Goal: Transaction & Acquisition: Download file/media

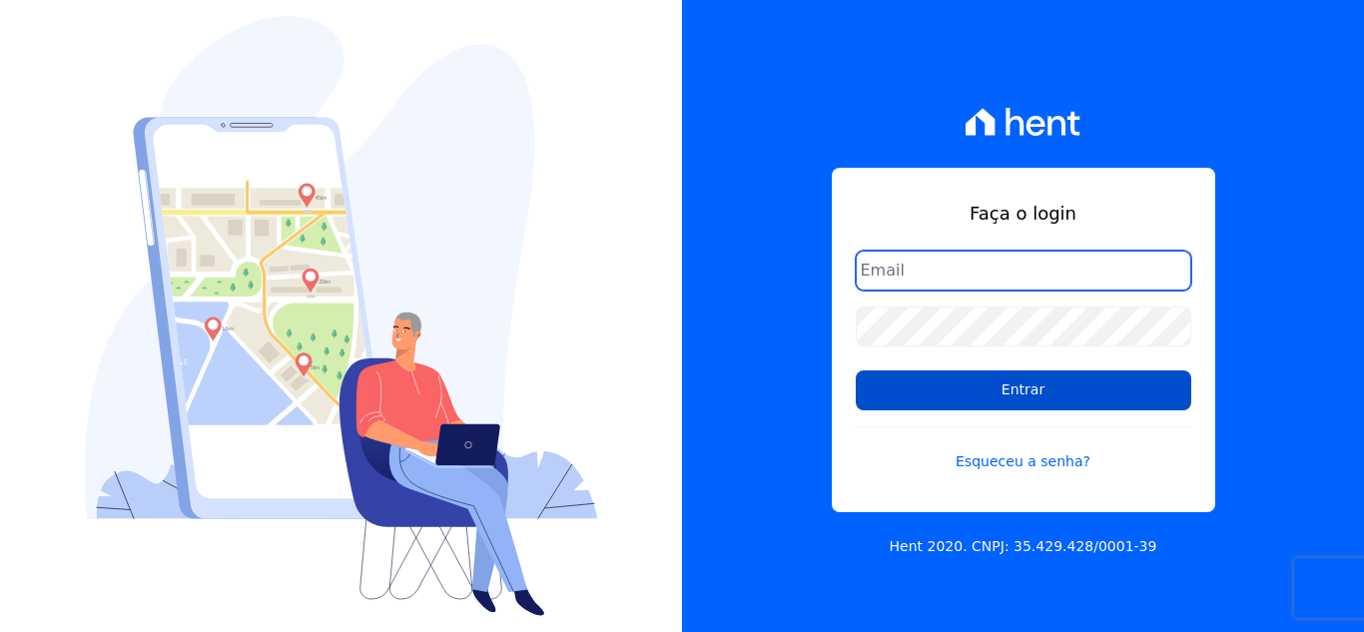
type input "cabralempreendimentoscomercial@gmail.com"
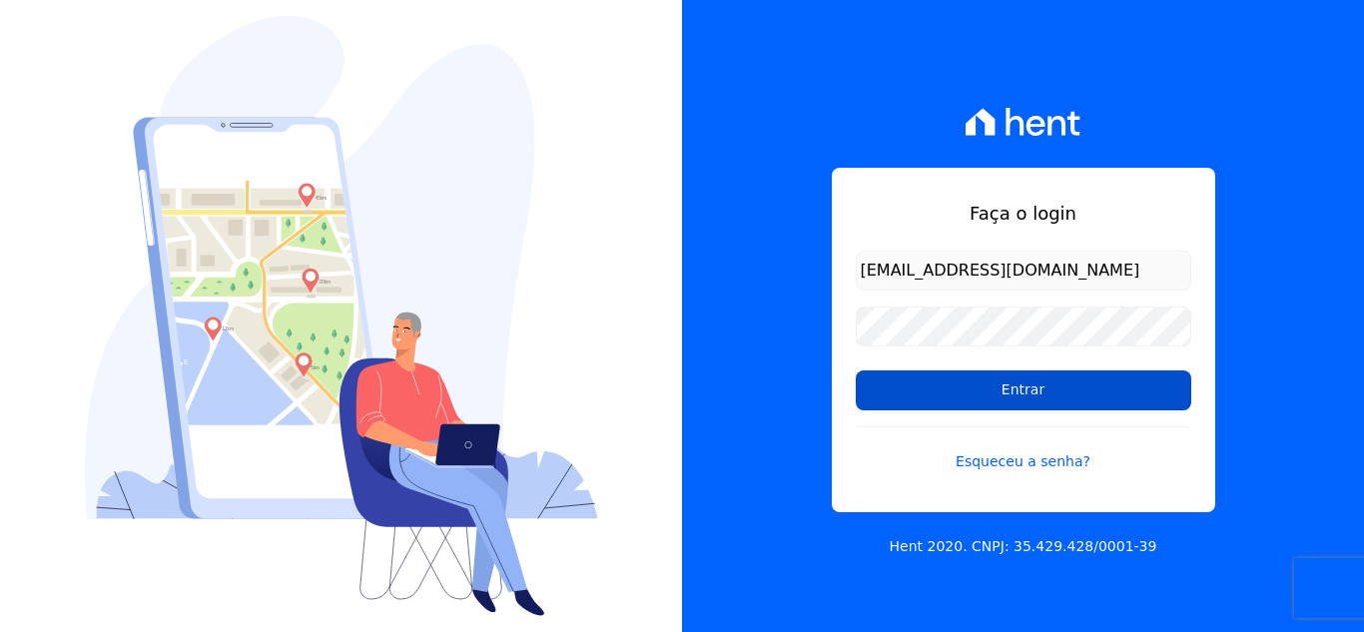
click at [933, 391] on input "Entrar" at bounding box center [1024, 390] width 336 height 40
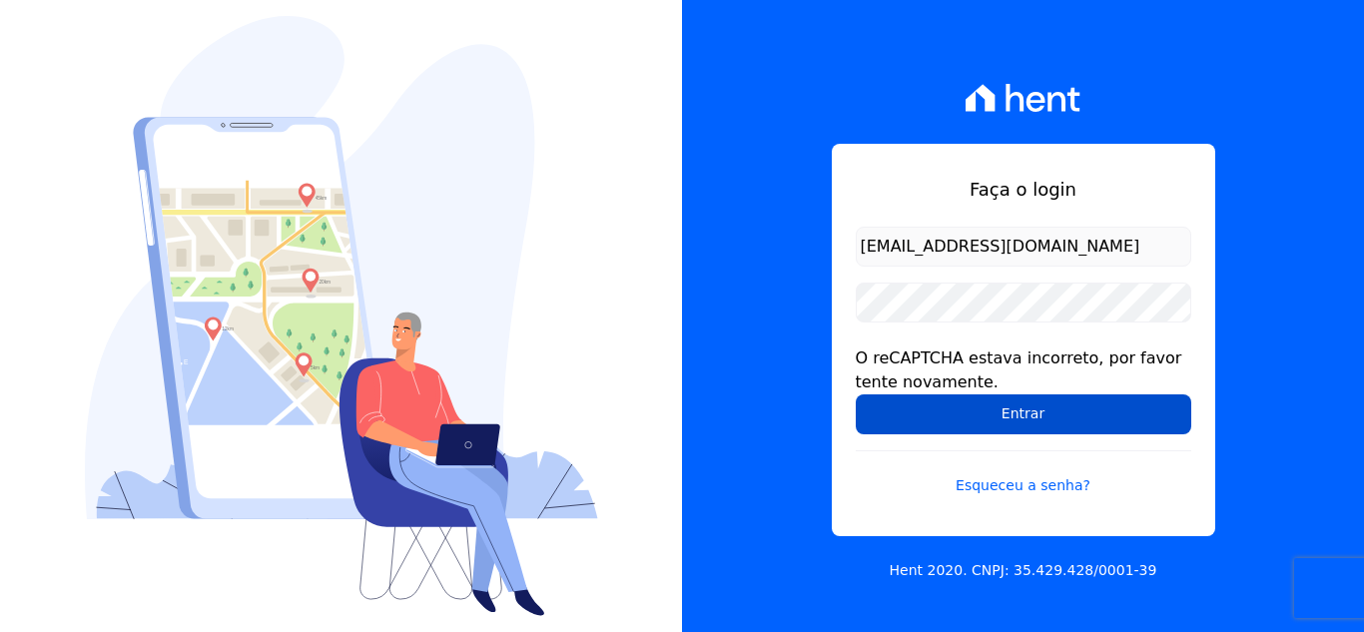
click at [947, 431] on input "Entrar" at bounding box center [1024, 414] width 336 height 40
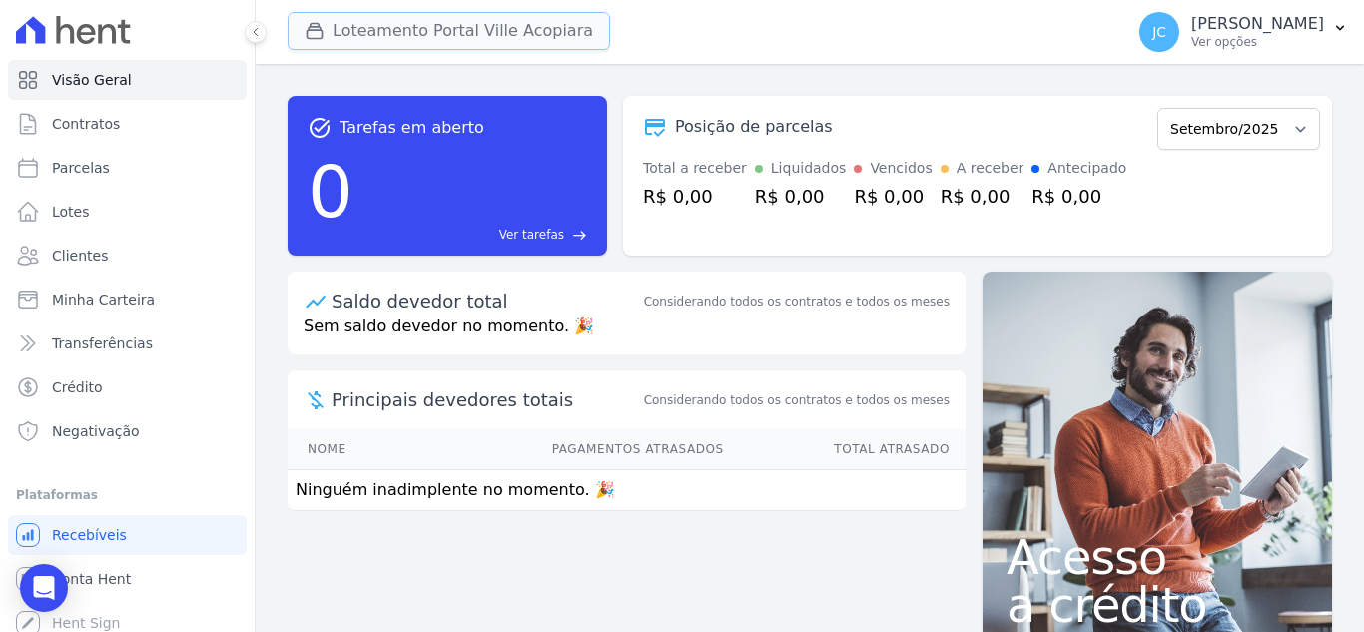
click at [402, 36] on button "Loteamento Portal Ville Acopiara" at bounding box center [449, 31] width 323 height 38
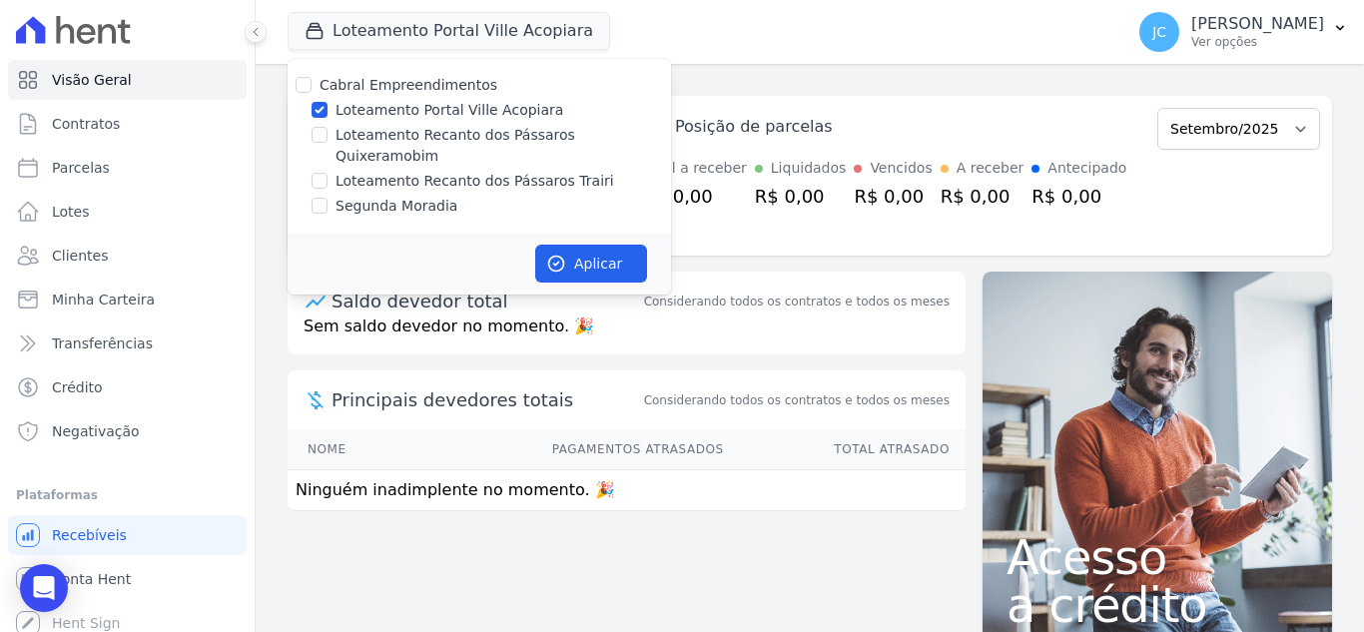
click at [399, 115] on label "Loteamento Portal Ville Acopiara" at bounding box center [450, 110] width 228 height 21
click at [328, 115] on input "Loteamento Portal Ville Acopiara" at bounding box center [320, 110] width 16 height 16
checkbox input "false"
click at [378, 130] on label "Loteamento Recanto dos Pássaros Quixeramobim" at bounding box center [504, 146] width 336 height 42
click at [328, 130] on input "Loteamento Recanto dos Pássaros Quixeramobim" at bounding box center [320, 135] width 16 height 16
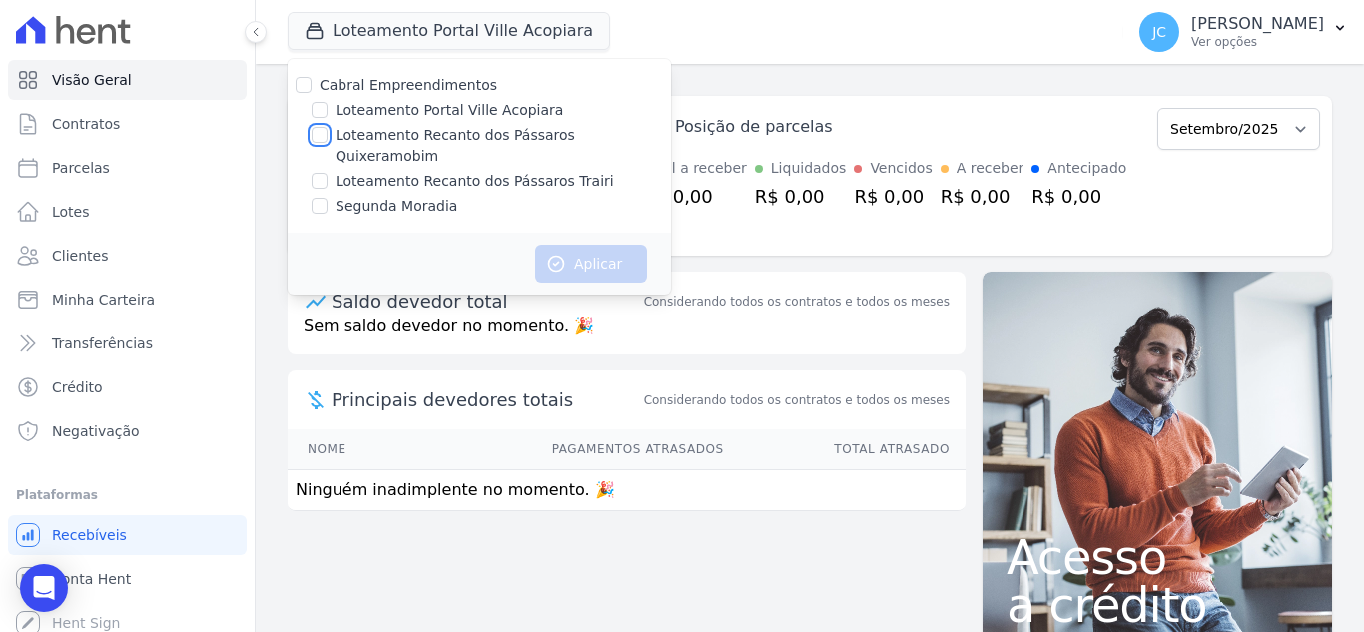
checkbox input "true"
click at [571, 245] on button "Aplicar" at bounding box center [591, 264] width 112 height 38
click at [1284, 22] on p "[PERSON_NAME]" at bounding box center [1257, 24] width 133 height 20
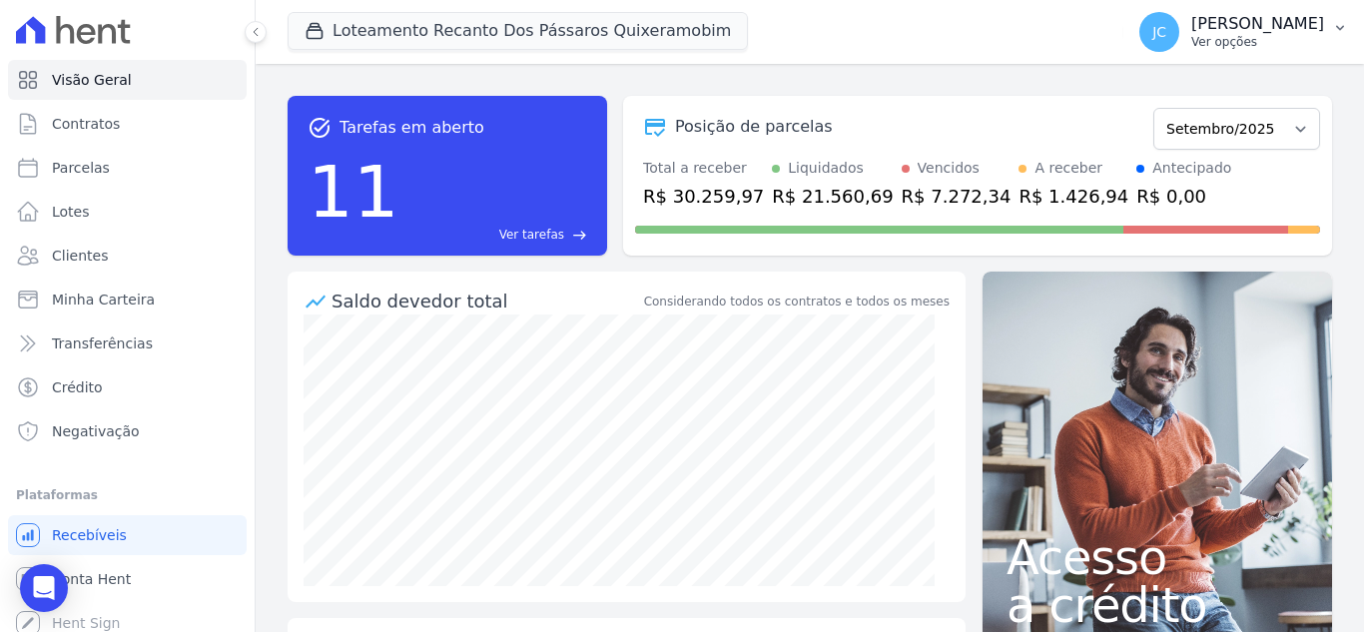
click at [1254, 39] on p "Ver opções" at bounding box center [1257, 42] width 133 height 16
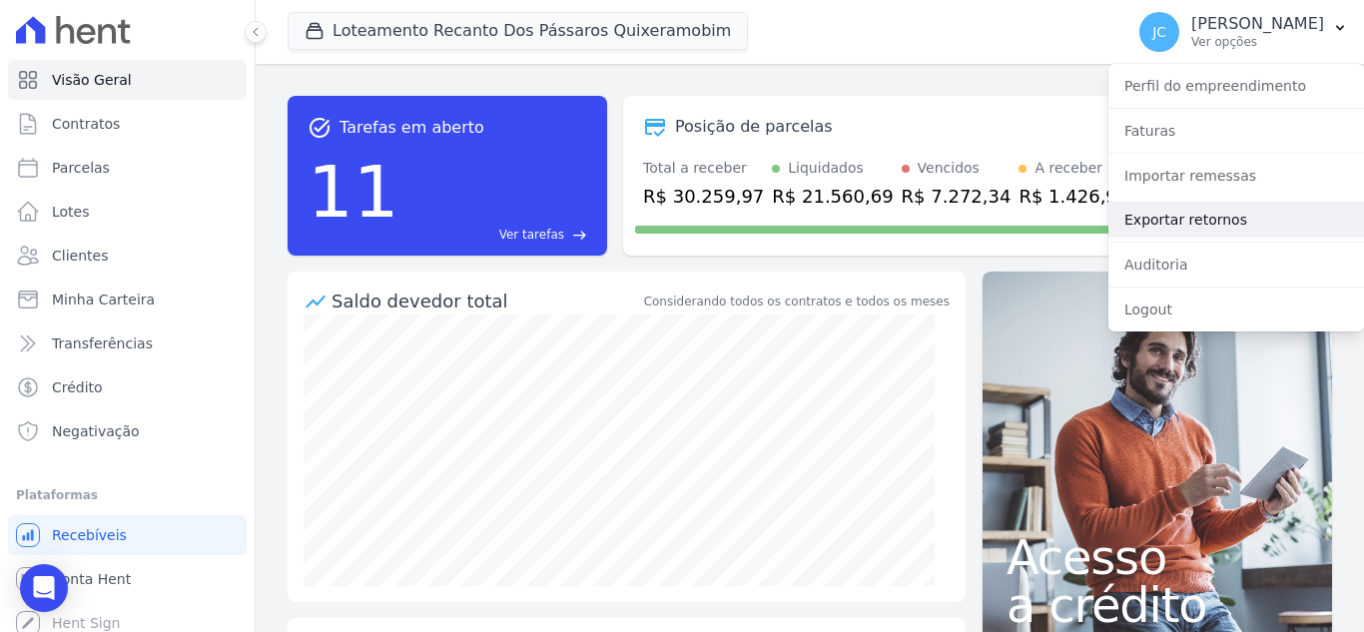
click at [1181, 217] on link "Exportar retornos" at bounding box center [1237, 220] width 256 height 36
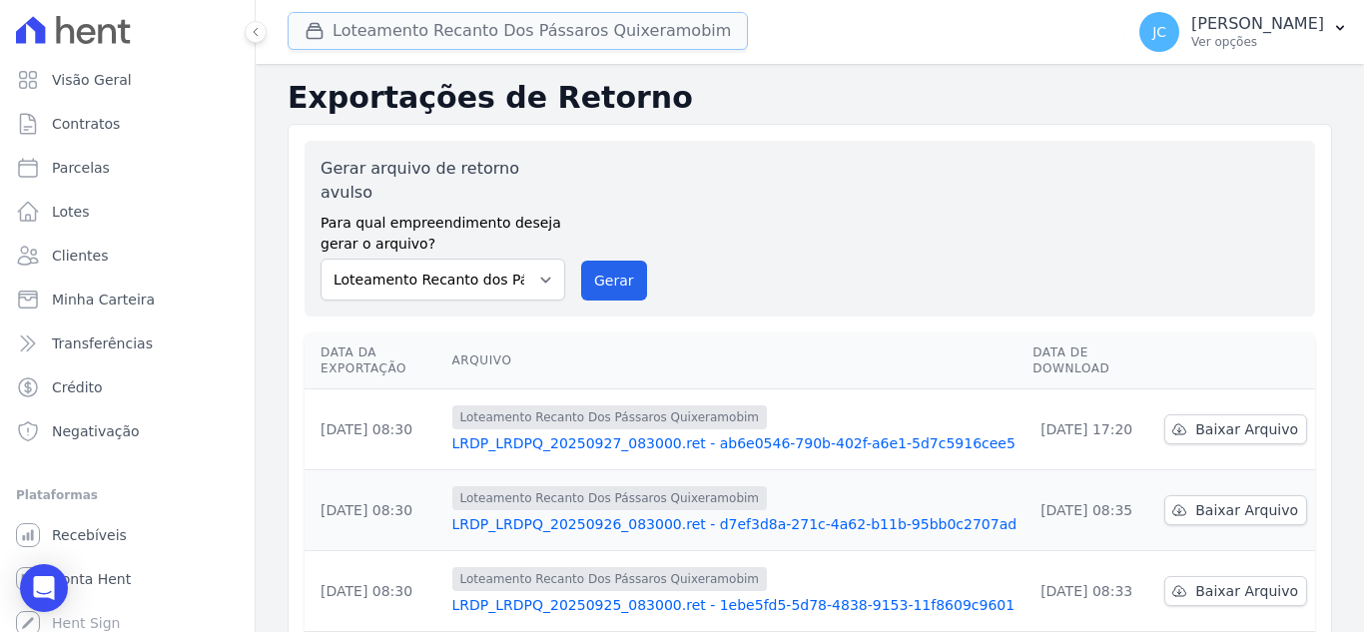
click at [544, 17] on button "Loteamento Recanto Dos Pássaros Quixeramobim" at bounding box center [518, 31] width 460 height 38
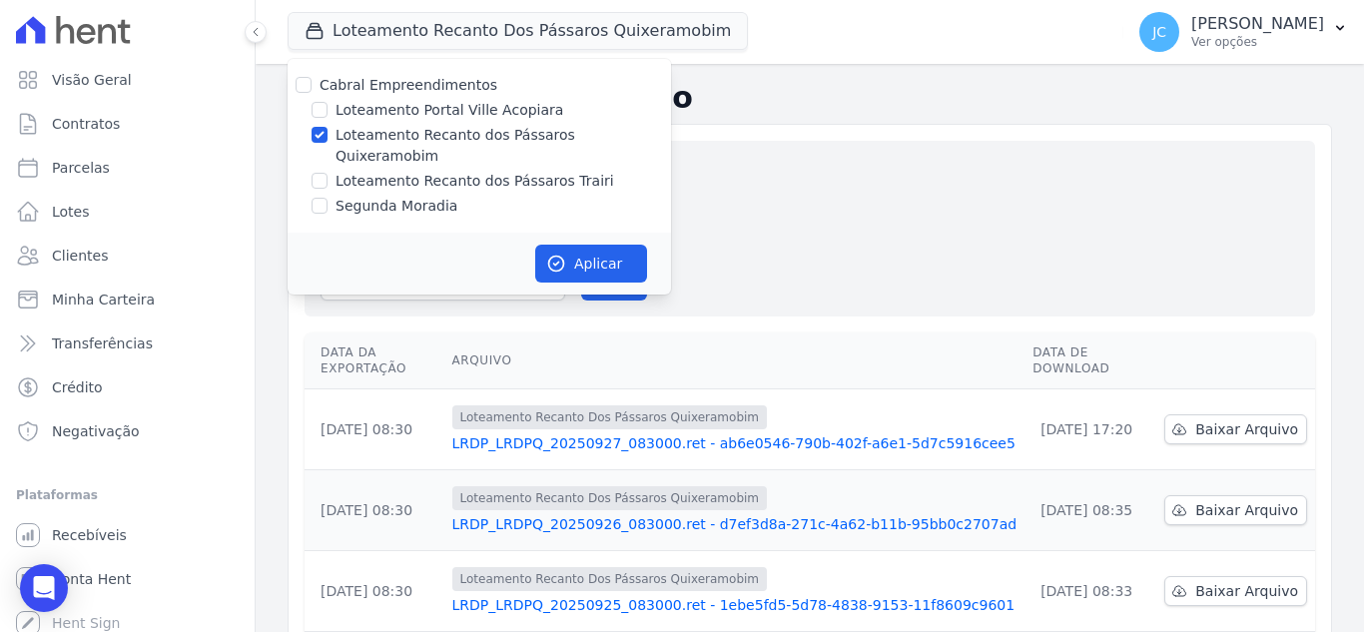
click at [346, 132] on label "Loteamento Recanto dos Pássaros Quixeramobim" at bounding box center [504, 146] width 336 height 42
click at [328, 132] on input "Loteamento Recanto dos Pássaros Quixeramobim" at bounding box center [320, 135] width 16 height 16
checkbox input "false"
click at [342, 171] on label "Loteamento Recanto dos Pássaros Trairi" at bounding box center [475, 181] width 279 height 21
click at [328, 173] on input "Loteamento Recanto dos Pássaros Trairi" at bounding box center [320, 181] width 16 height 16
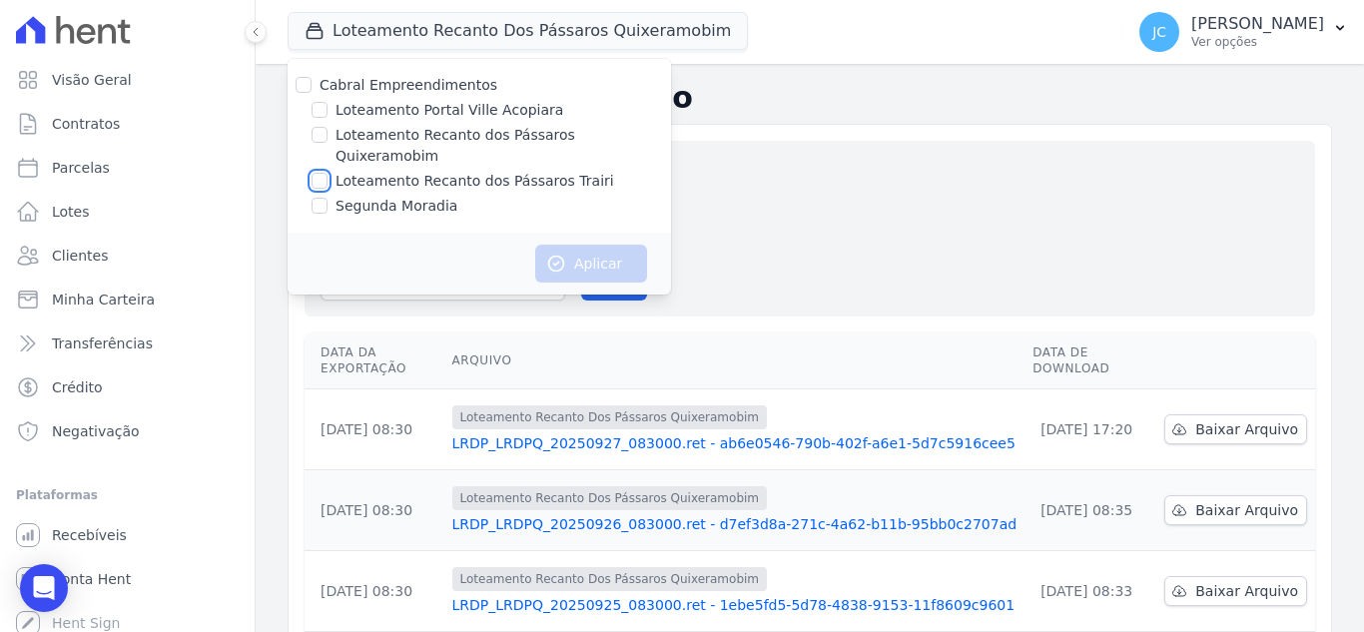
checkbox input "true"
click at [550, 254] on icon "button" at bounding box center [556, 264] width 20 height 20
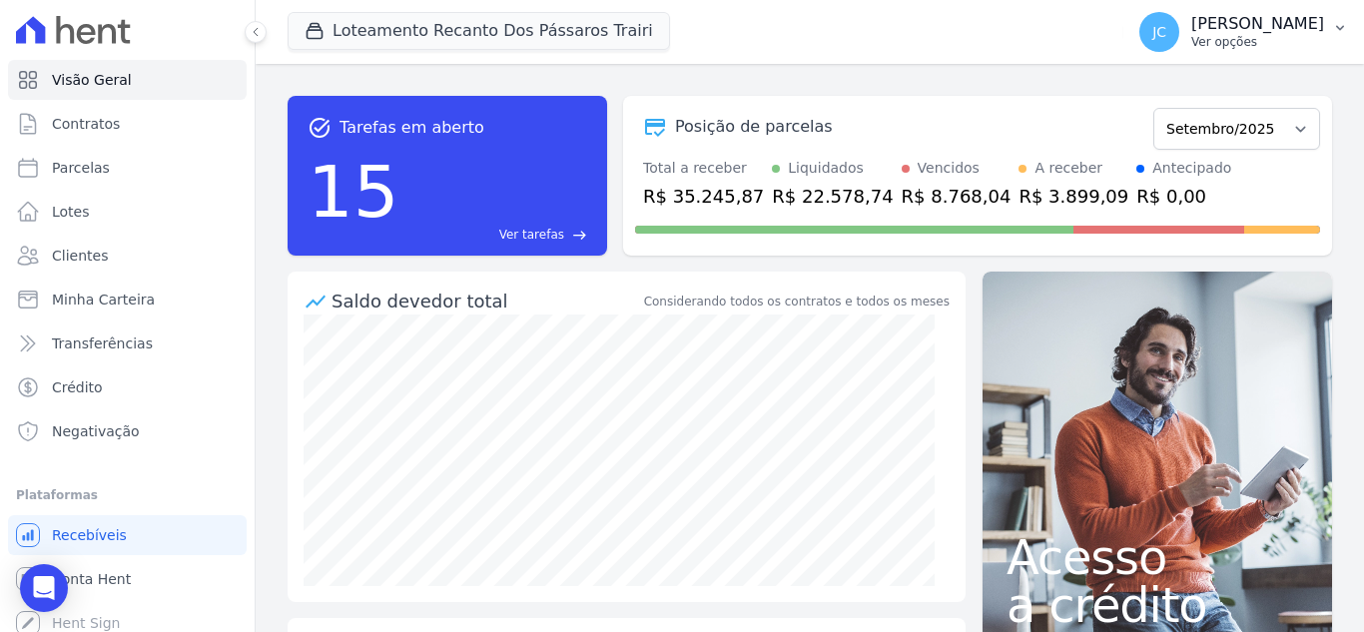
click at [1299, 39] on p "Ver opções" at bounding box center [1257, 42] width 133 height 16
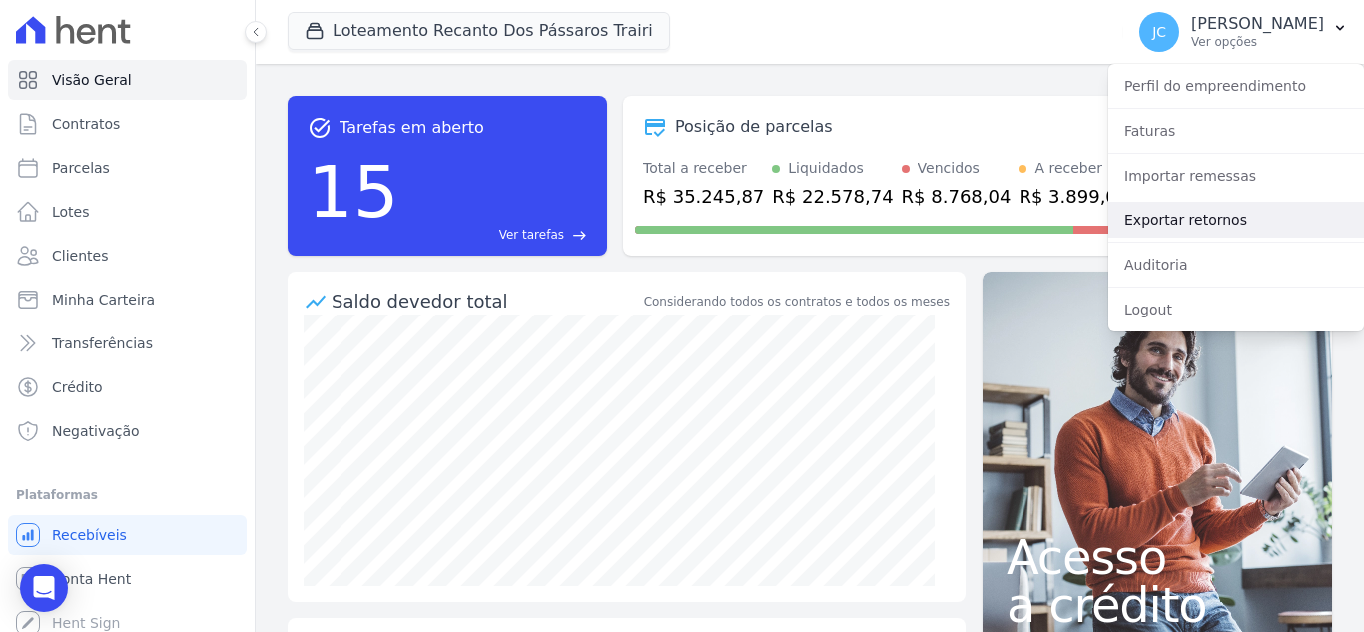
click at [1184, 234] on link "Exportar retornos" at bounding box center [1237, 220] width 256 height 36
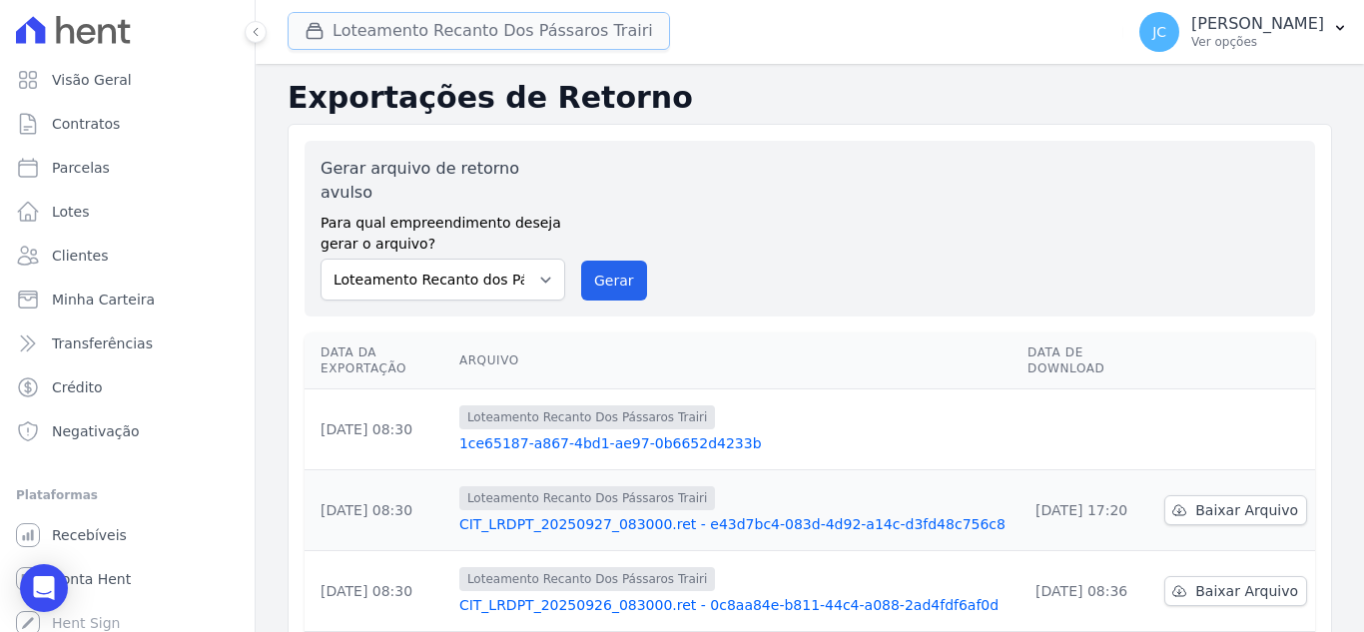
click at [593, 36] on button "Loteamento Recanto Dos Pássaros Trairi" at bounding box center [479, 31] width 382 height 38
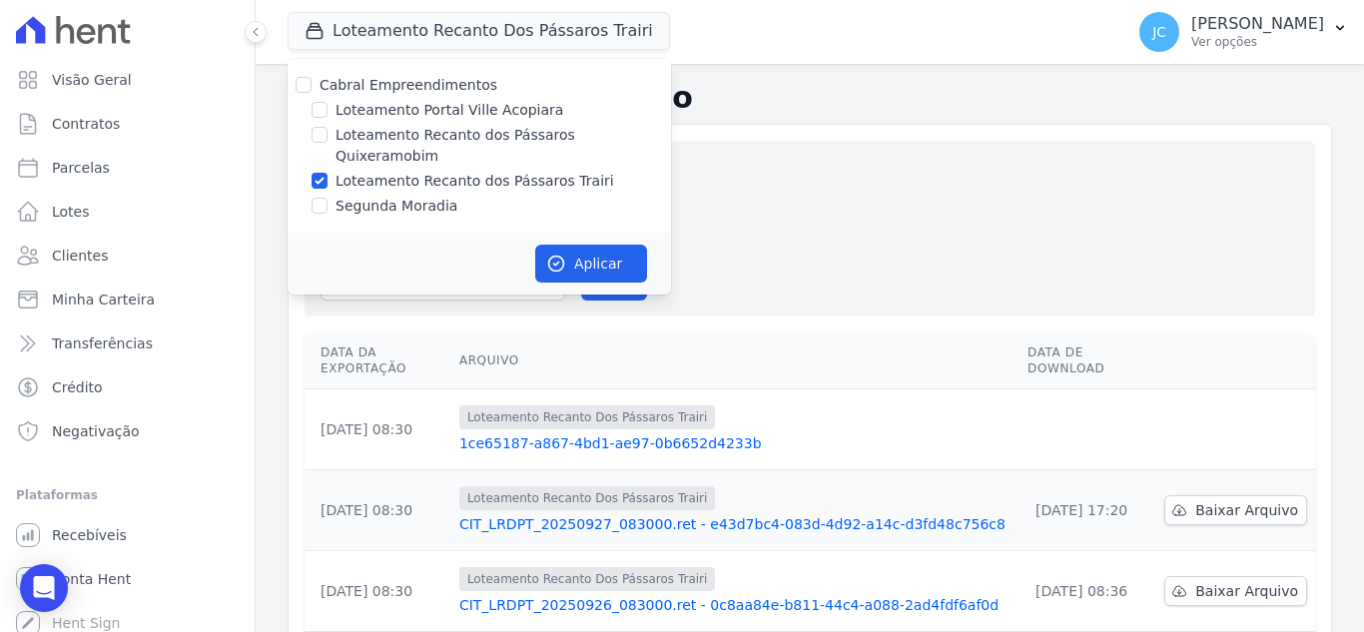
click at [414, 135] on label "Loteamento Recanto dos Pássaros Quixeramobim" at bounding box center [504, 146] width 336 height 42
click at [328, 135] on input "Loteamento Recanto dos Pássaros Quixeramobim" at bounding box center [320, 135] width 16 height 16
checkbox input "true"
click at [379, 171] on label "Loteamento Recanto dos Pássaros Trairi" at bounding box center [475, 181] width 279 height 21
click at [328, 173] on input "Loteamento Recanto dos Pássaros Trairi" at bounding box center [320, 181] width 16 height 16
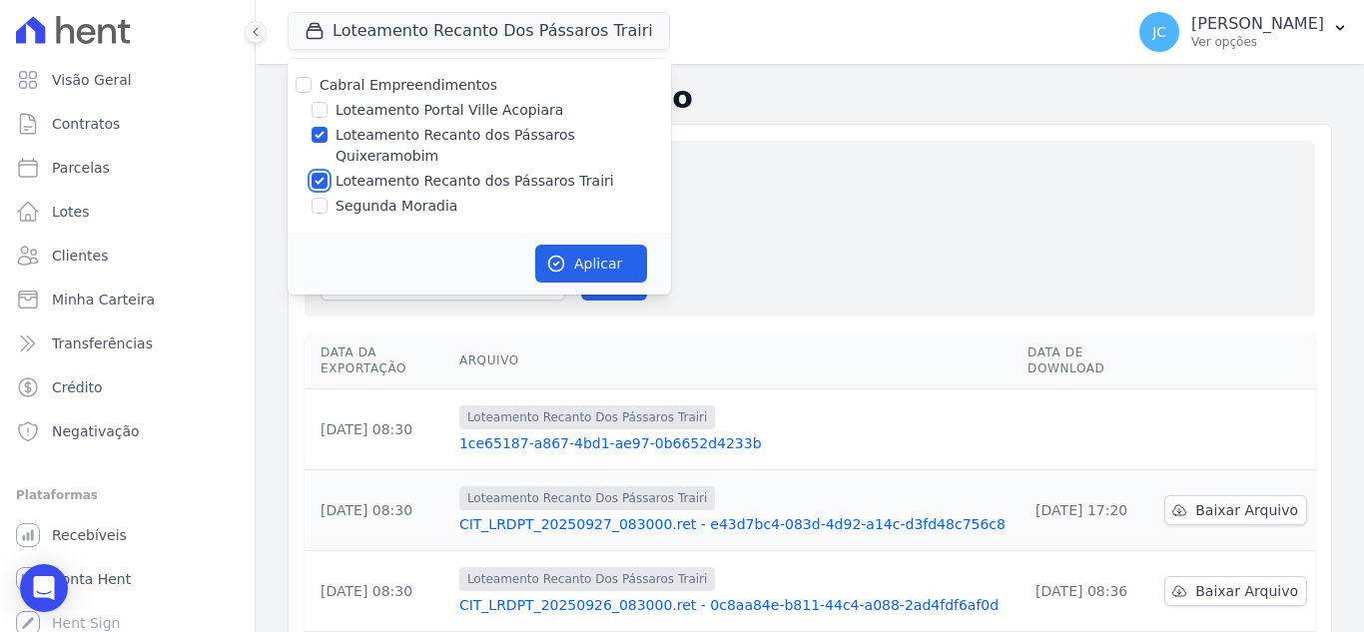
checkbox input "false"
click at [547, 254] on icon "button" at bounding box center [556, 264] width 20 height 20
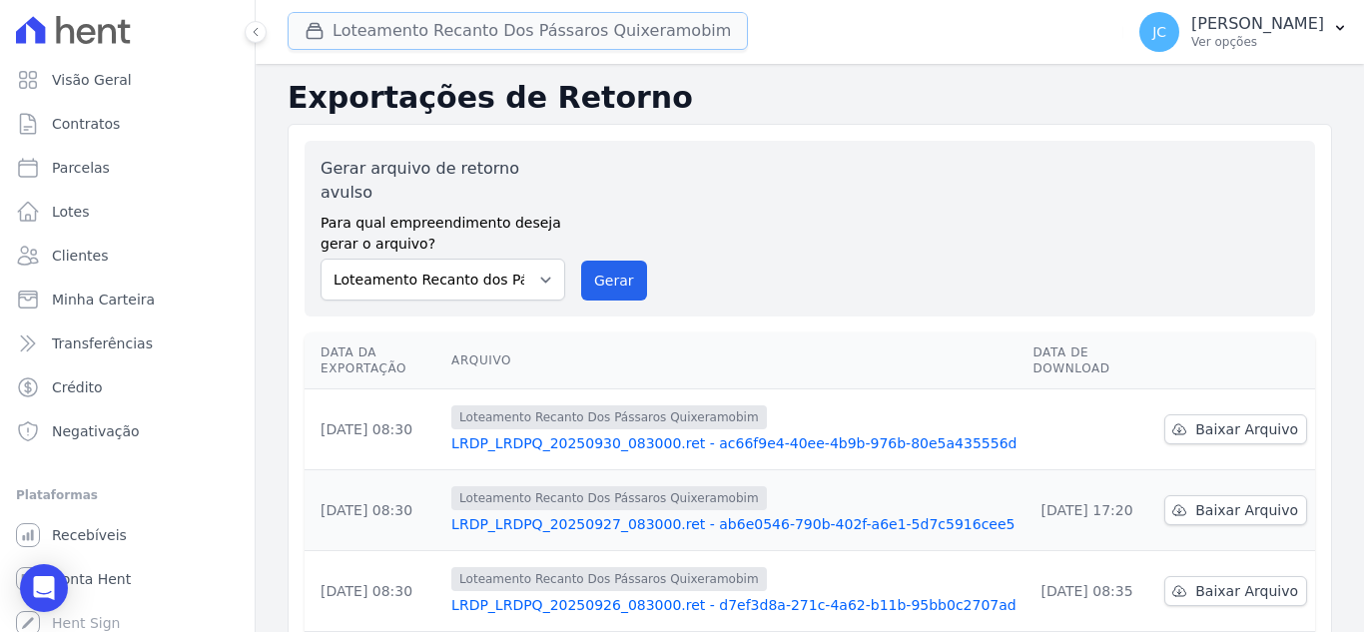
click at [530, 43] on button "Loteamento Recanto Dos Pássaros Quixeramobim" at bounding box center [518, 31] width 460 height 38
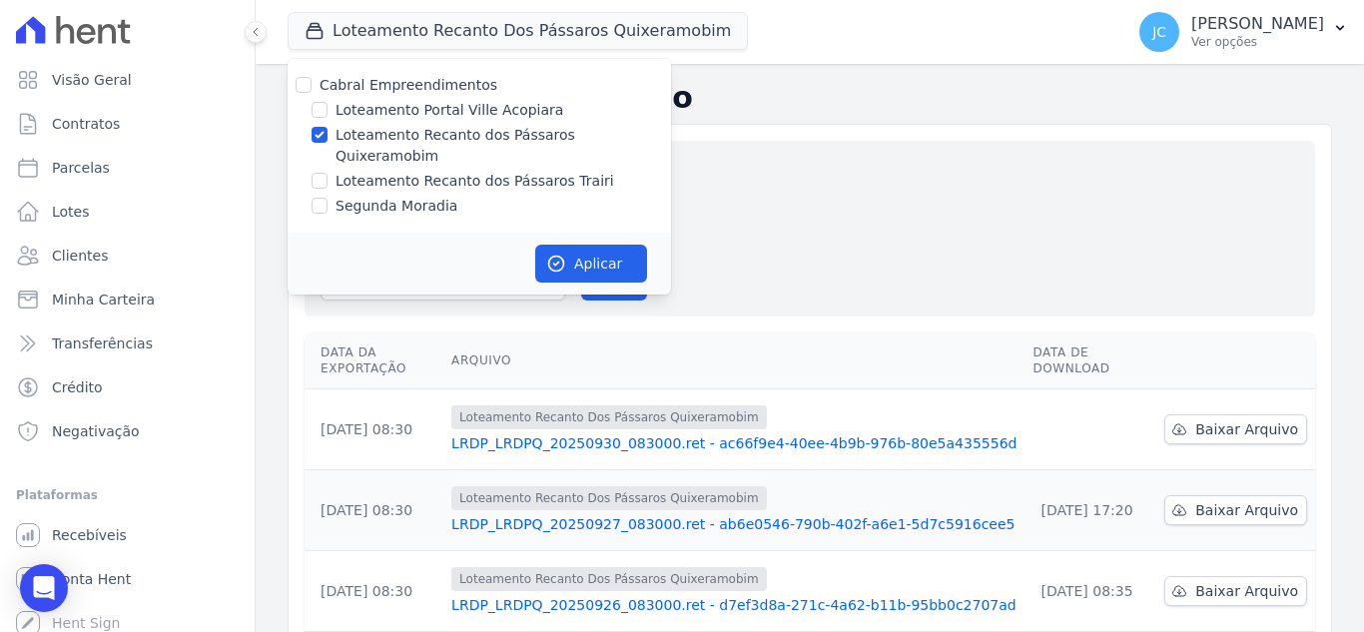
drag, startPoint x: 380, startPoint y: 139, endPoint x: 363, endPoint y: 161, distance: 28.4
click at [379, 139] on label "Loteamento Recanto dos Pássaros Quixeramobim" at bounding box center [504, 146] width 336 height 42
click at [328, 139] on input "Loteamento Recanto dos Pássaros Quixeramobim" at bounding box center [320, 135] width 16 height 16
checkbox input "false"
click at [337, 196] on label "Segunda Moradia" at bounding box center [397, 206] width 122 height 21
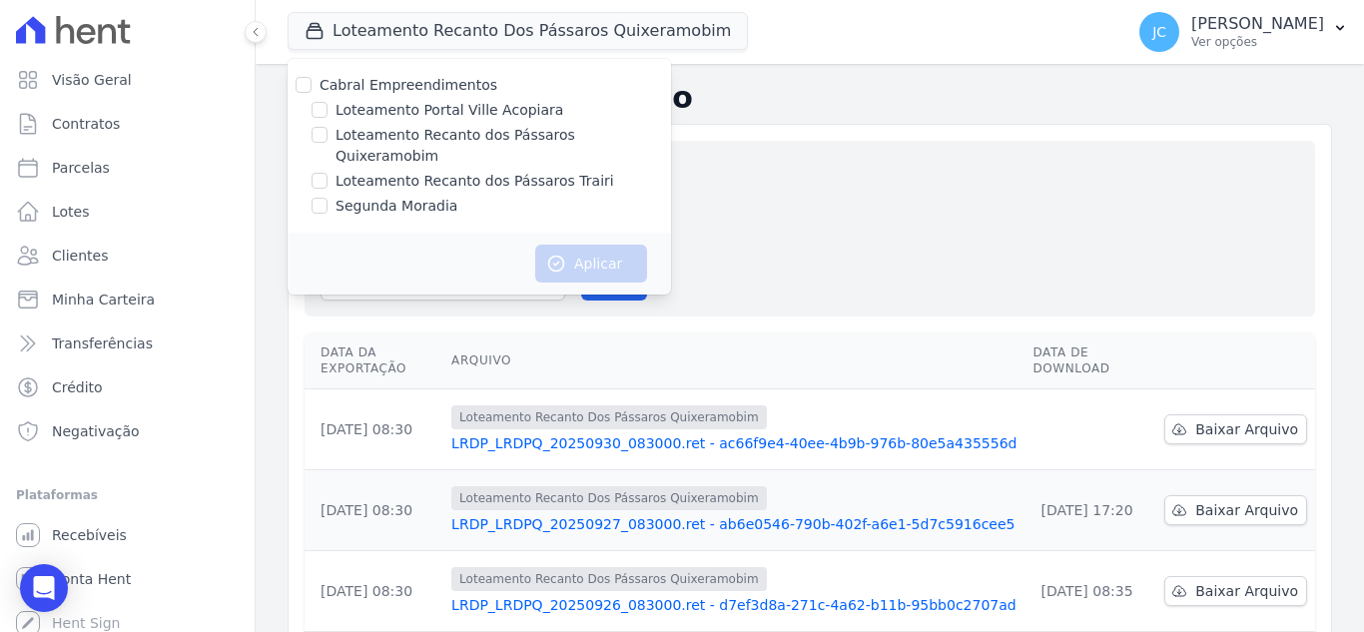
click at [328, 198] on input "Segunda Moradia" at bounding box center [320, 206] width 16 height 16
checkbox input "true"
click at [582, 248] on button "Aplicar" at bounding box center [591, 264] width 112 height 38
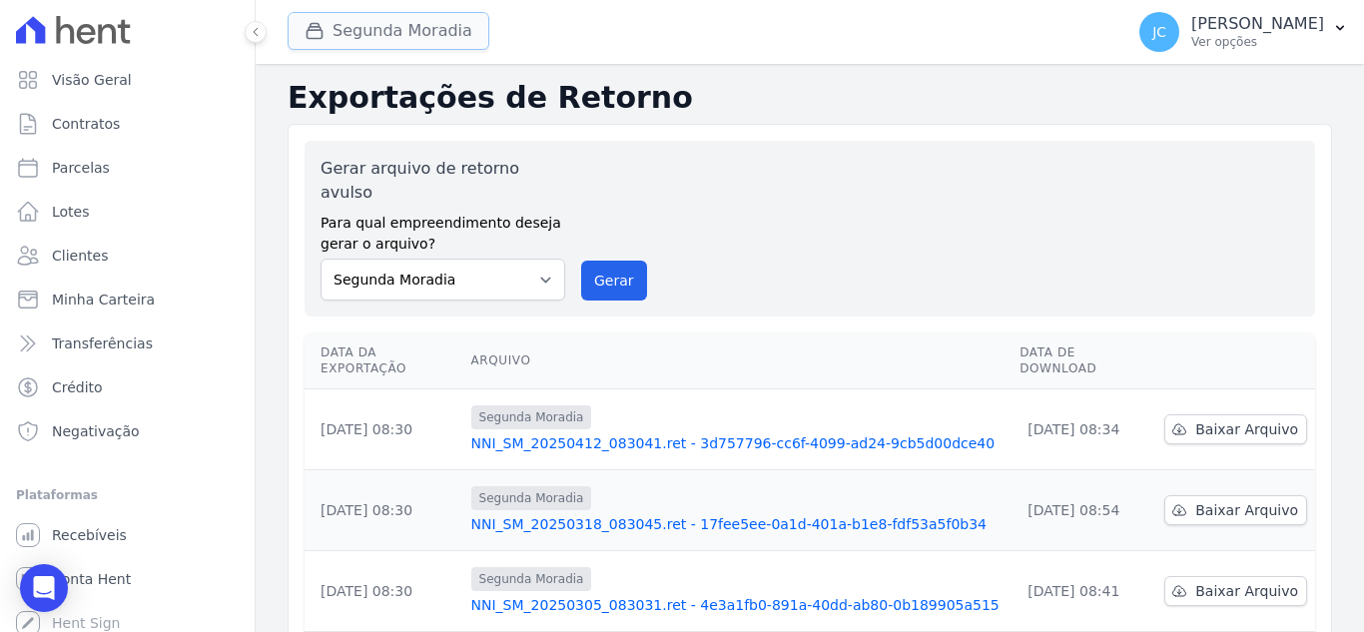
click at [357, 34] on button "Segunda Moradia" at bounding box center [389, 31] width 202 height 38
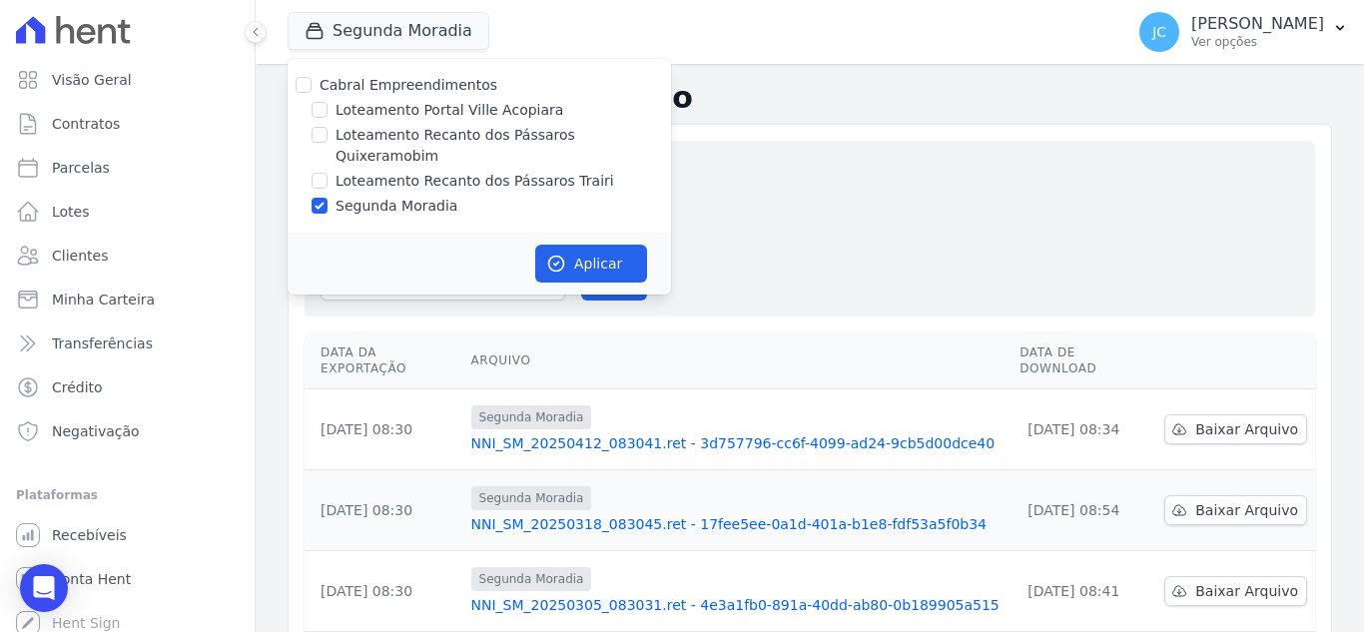
drag, startPoint x: 364, startPoint y: 150, endPoint x: 339, endPoint y: 168, distance: 30.8
click at [359, 171] on label "Loteamento Recanto dos Pássaros Trairi" at bounding box center [475, 181] width 279 height 21
drag, startPoint x: 343, startPoint y: 154, endPoint x: 351, endPoint y: 179, distance: 26.2
click at [344, 171] on label "Loteamento Recanto dos Pássaros Trairi" at bounding box center [475, 181] width 279 height 21
click at [328, 173] on input "Loteamento Recanto dos Pássaros Trairi" at bounding box center [320, 181] width 16 height 16
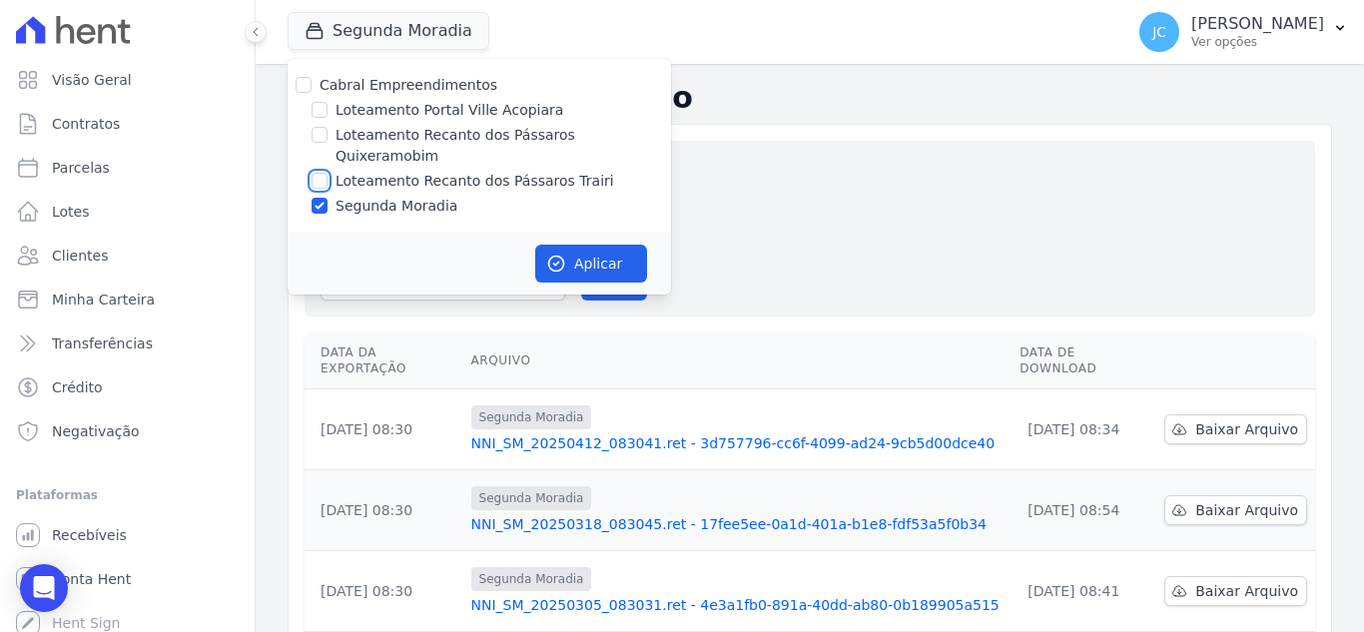
checkbox input "true"
drag, startPoint x: 351, startPoint y: 184, endPoint x: 403, endPoint y: 193, distance: 53.7
click at [353, 196] on label "Segunda Moradia" at bounding box center [397, 206] width 122 height 21
click at [328, 198] on input "Segunda Moradia" at bounding box center [320, 206] width 16 height 16
checkbox input "false"
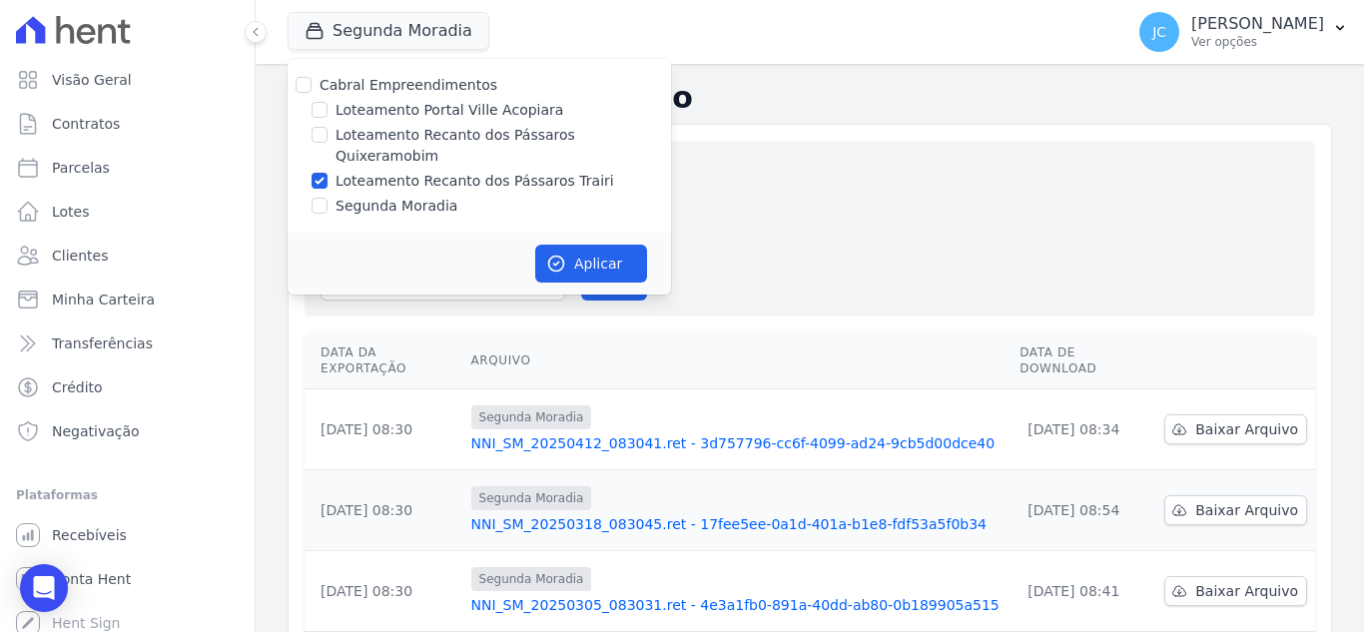
drag, startPoint x: 564, startPoint y: 222, endPoint x: 564, endPoint y: 234, distance: 12.0
click at [564, 233] on div "Aplicar" at bounding box center [479, 264] width 383 height 62
click at [566, 245] on button "Aplicar" at bounding box center [591, 264] width 112 height 38
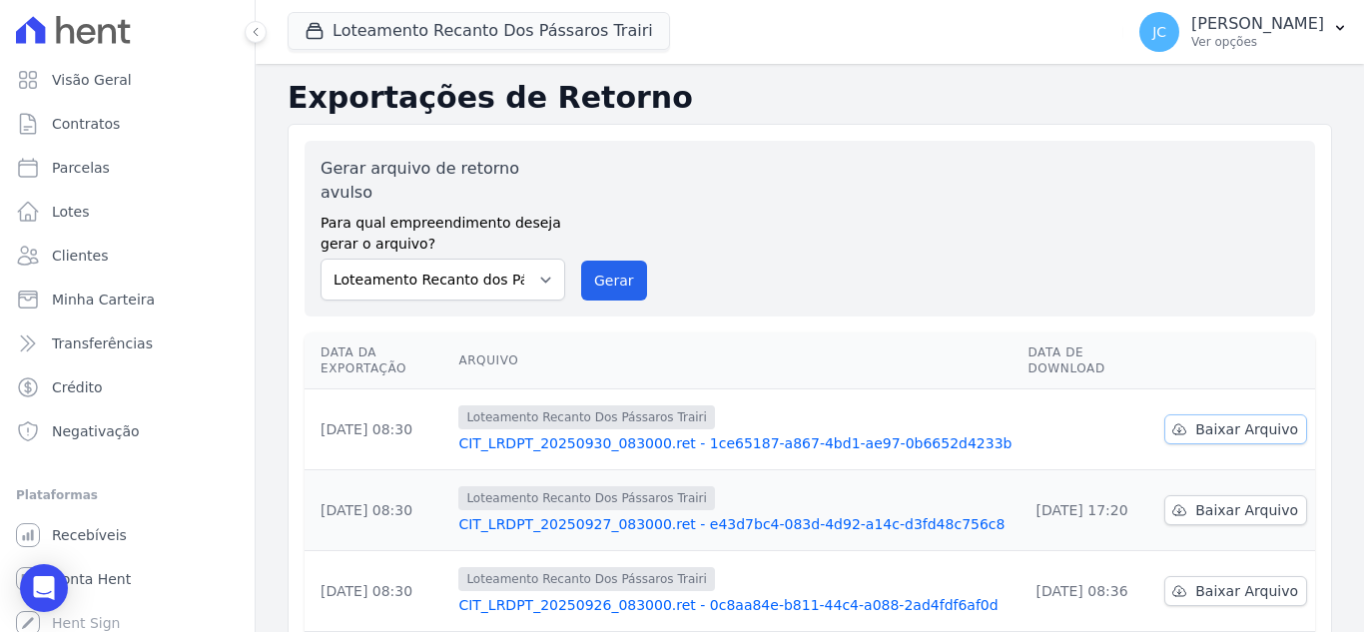
click at [1222, 419] on span "Baixar Arquivo" at bounding box center [1246, 429] width 103 height 20
click at [388, 32] on button "Loteamento Recanto Dos Pássaros Trairi" at bounding box center [479, 31] width 382 height 38
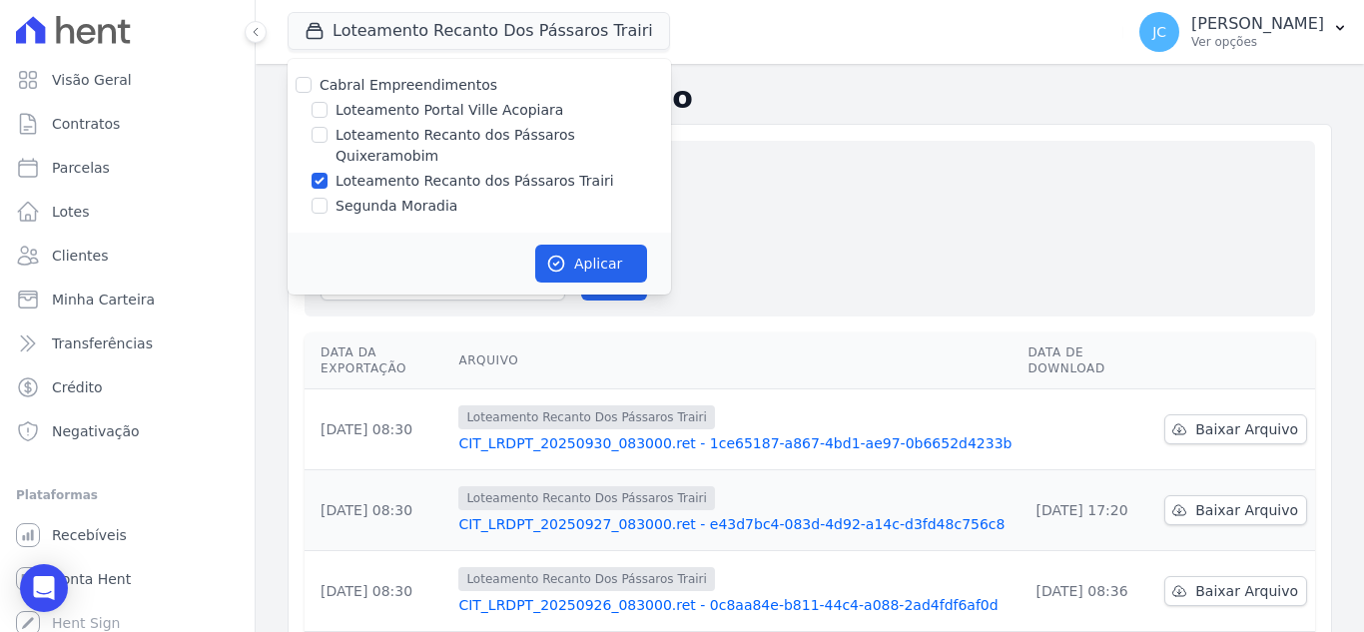
click at [344, 137] on label "Loteamento Recanto dos Pássaros Quixeramobim" at bounding box center [504, 146] width 336 height 42
click at [328, 137] on input "Loteamento Recanto dos Pássaros Quixeramobim" at bounding box center [320, 135] width 16 height 16
checkbox input "true"
click at [361, 171] on label "Loteamento Recanto dos Pássaros Trairi" at bounding box center [475, 181] width 279 height 21
click at [328, 173] on input "Loteamento Recanto dos Pássaros Trairi" at bounding box center [320, 181] width 16 height 16
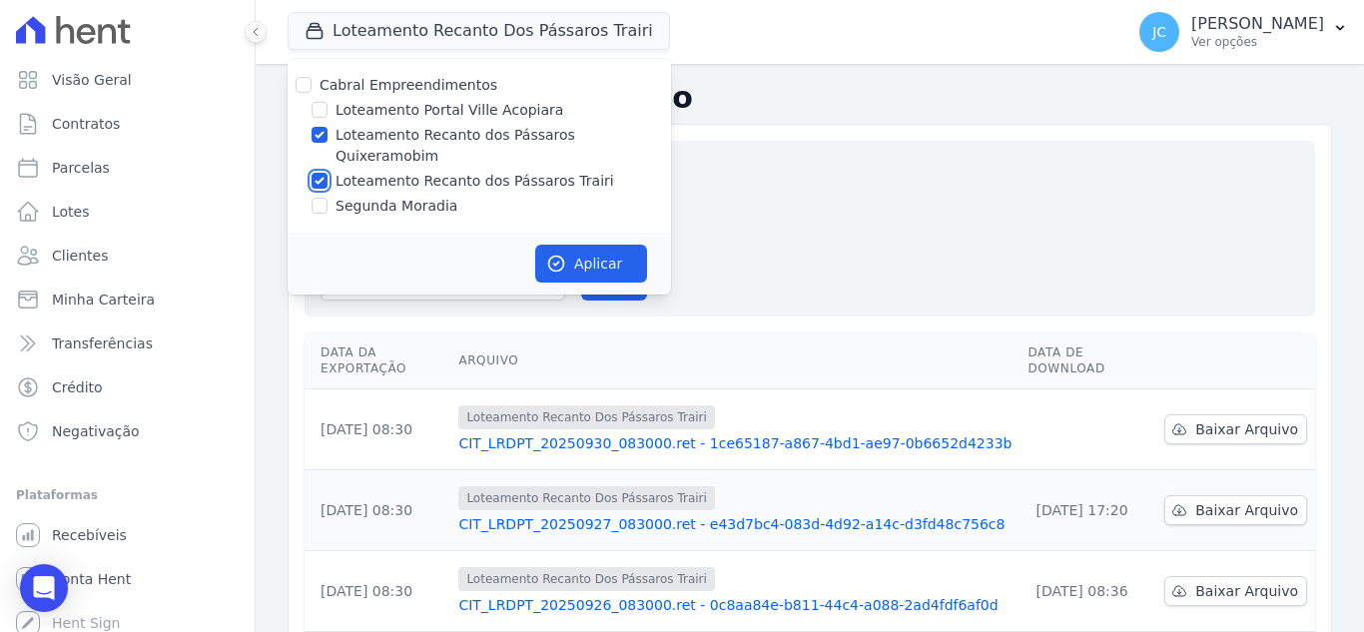
checkbox input "false"
click at [586, 250] on button "Aplicar" at bounding box center [591, 264] width 112 height 38
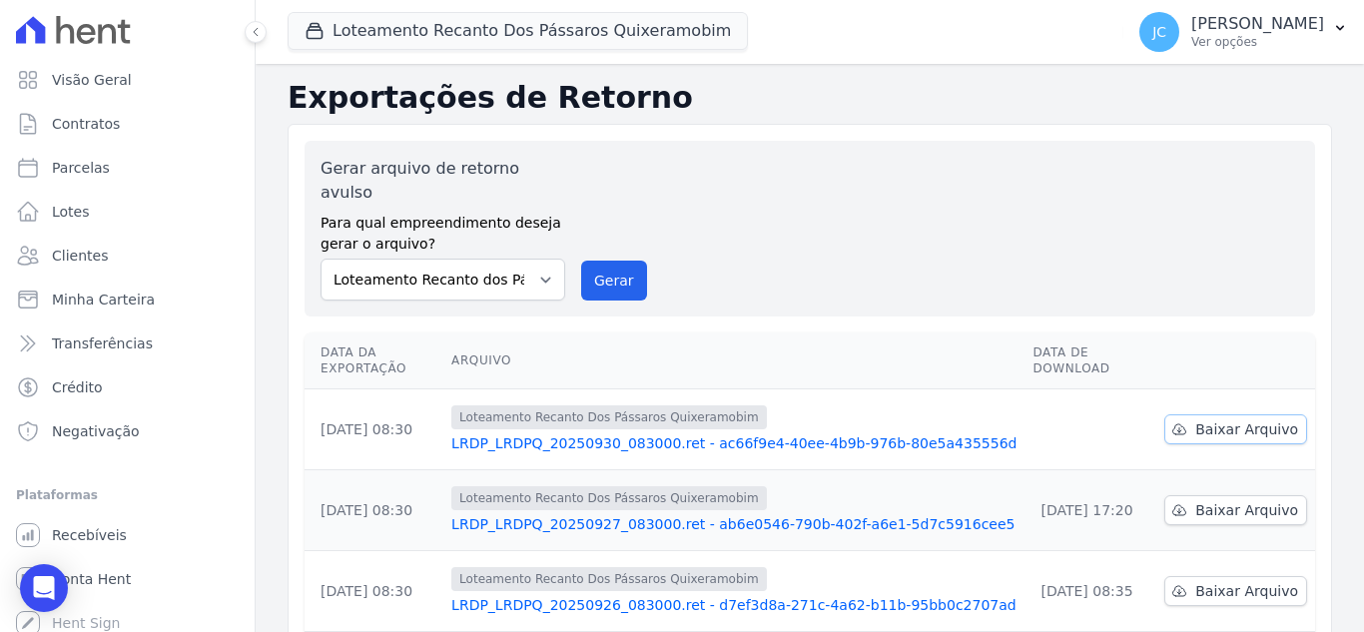
click at [1195, 419] on span "Baixar Arquivo" at bounding box center [1246, 429] width 103 height 20
